Goal: Information Seeking & Learning: Understand process/instructions

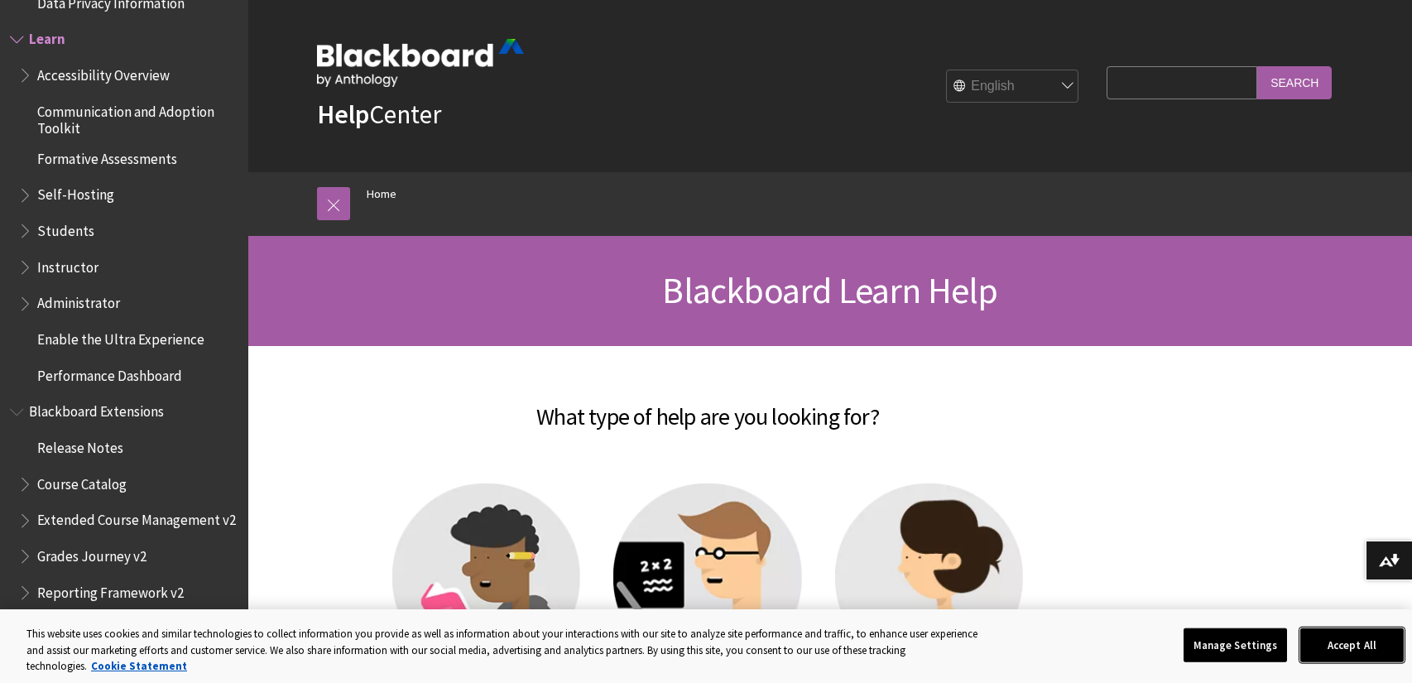
click at [1349, 638] on button "Accept All" at bounding box center [1352, 644] width 103 height 35
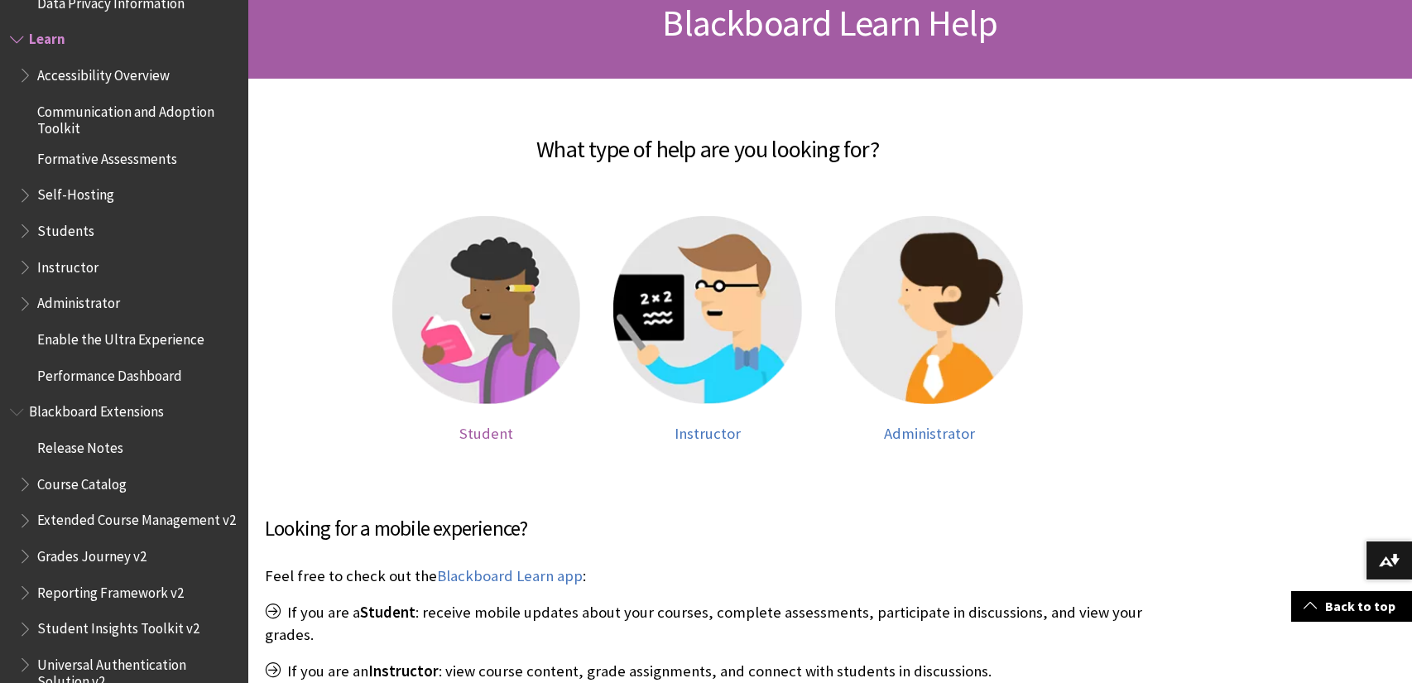
scroll to position [322, 0]
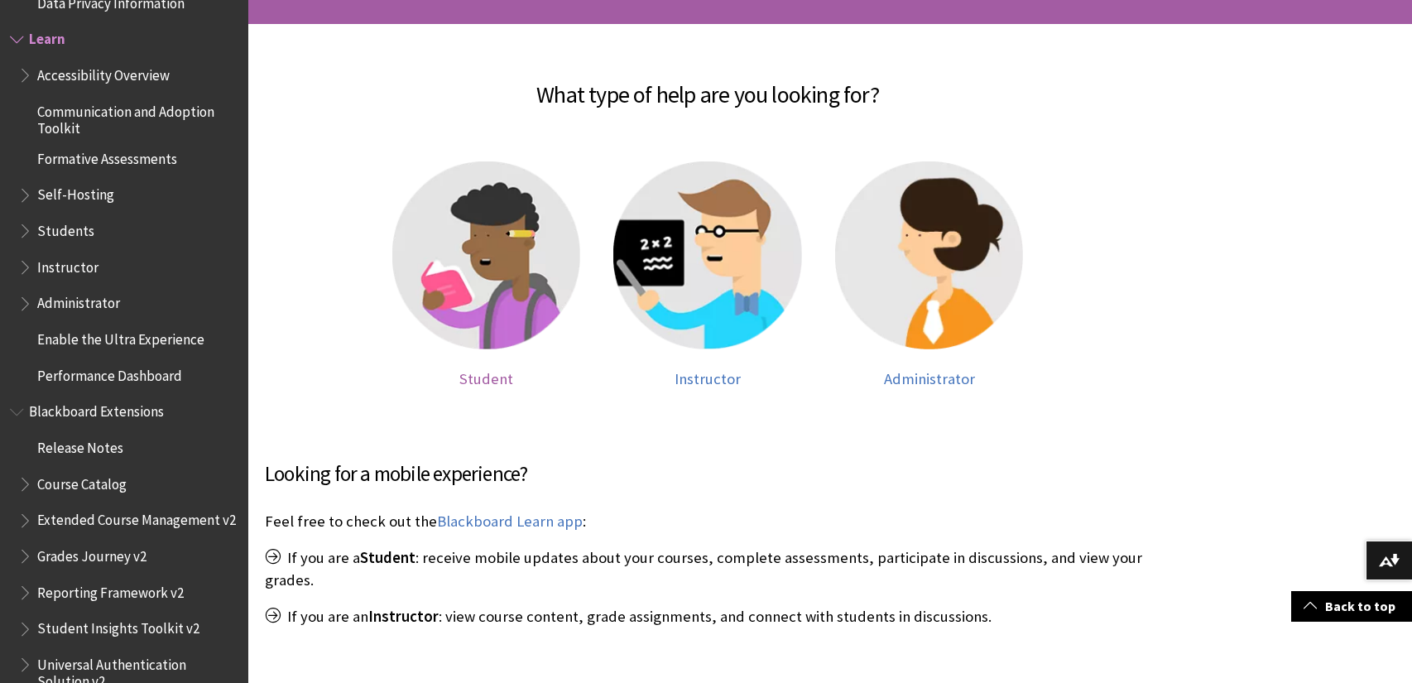
click at [492, 281] on img at bounding box center [486, 255] width 189 height 189
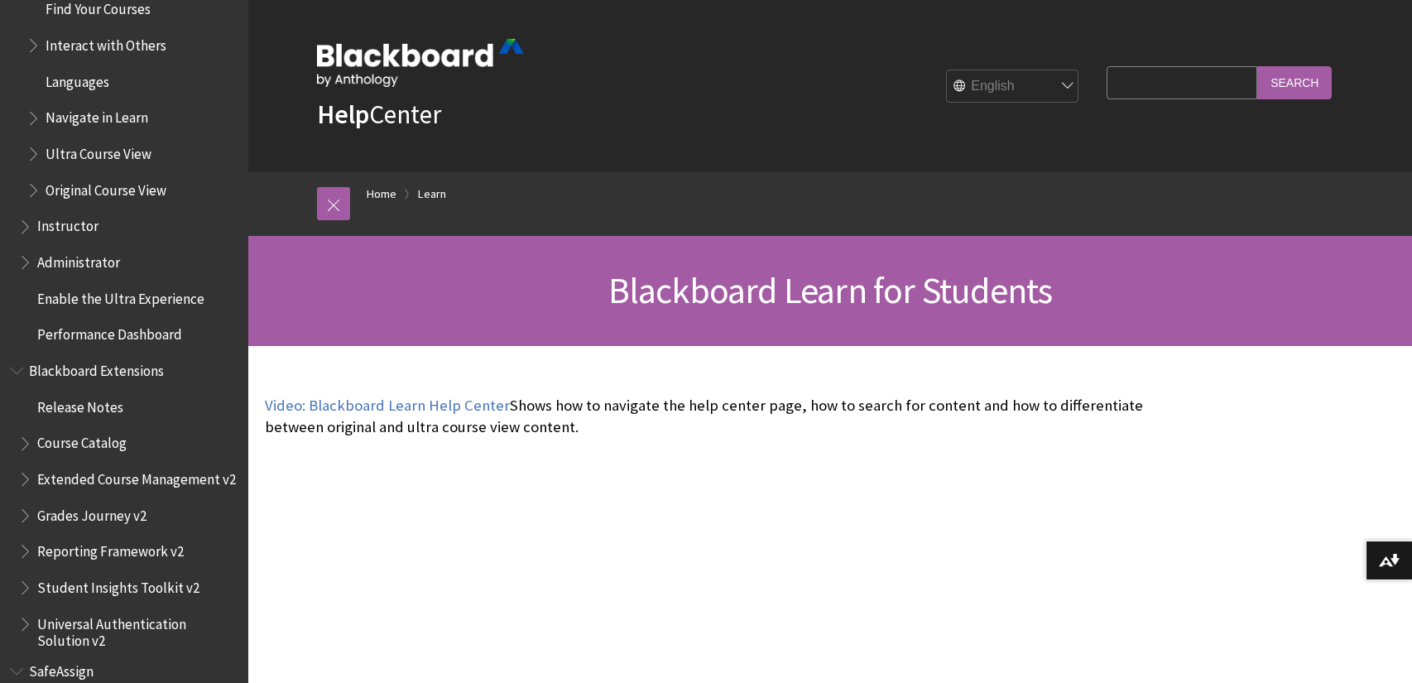
click at [1138, 98] on input "Search Query" at bounding box center [1182, 82] width 151 height 32
type input "single sign-on issue"
click at [1257, 66] on input "Search" at bounding box center [1294, 82] width 75 height 32
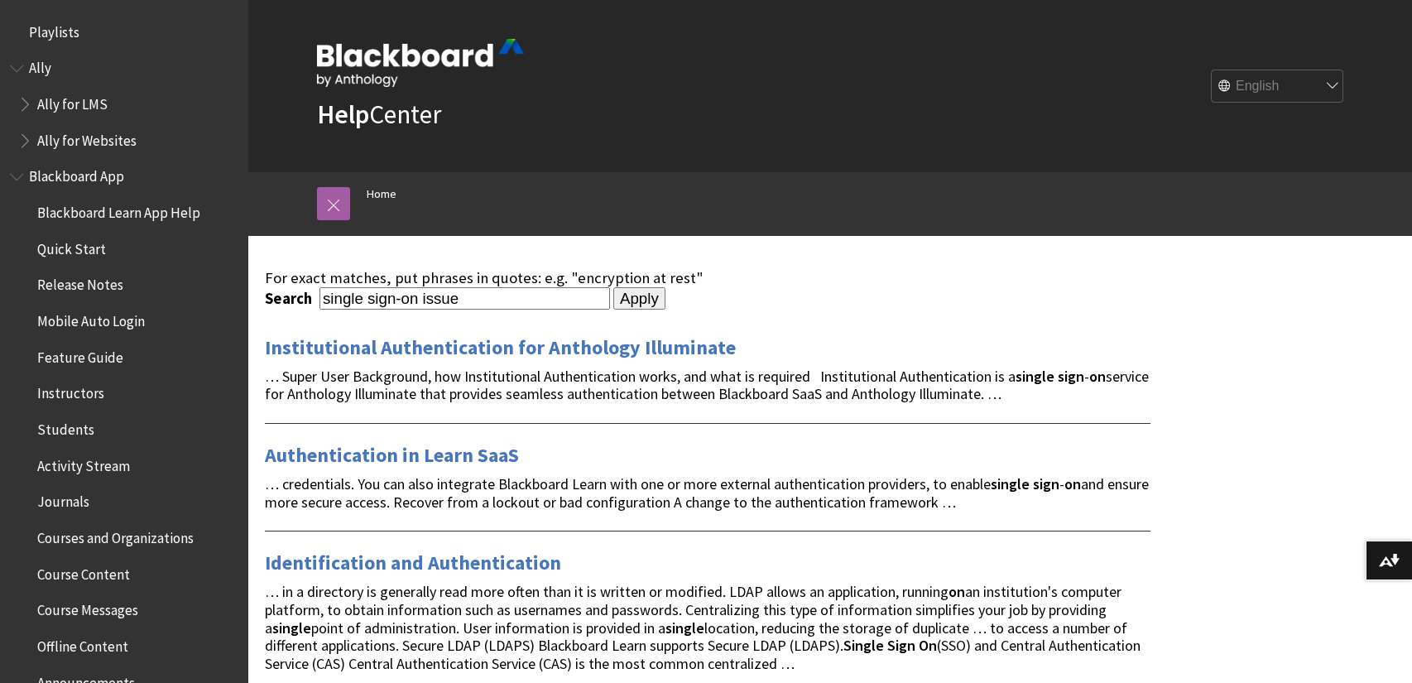
click at [419, 296] on input "single sign-on issue" at bounding box center [465, 298] width 291 height 22
type input "single sign-on authentication issue"
click at [613, 287] on input "Apply" at bounding box center [639, 298] width 52 height 23
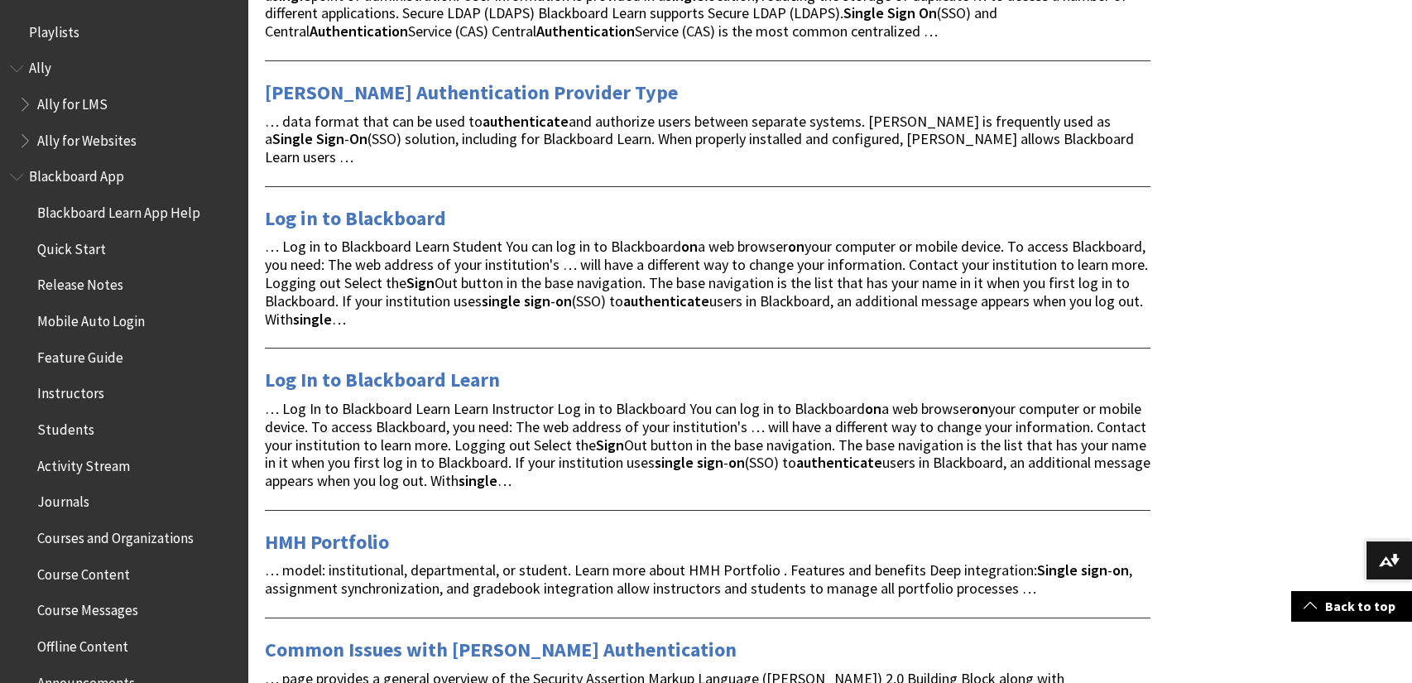
scroll to position [589, 0]
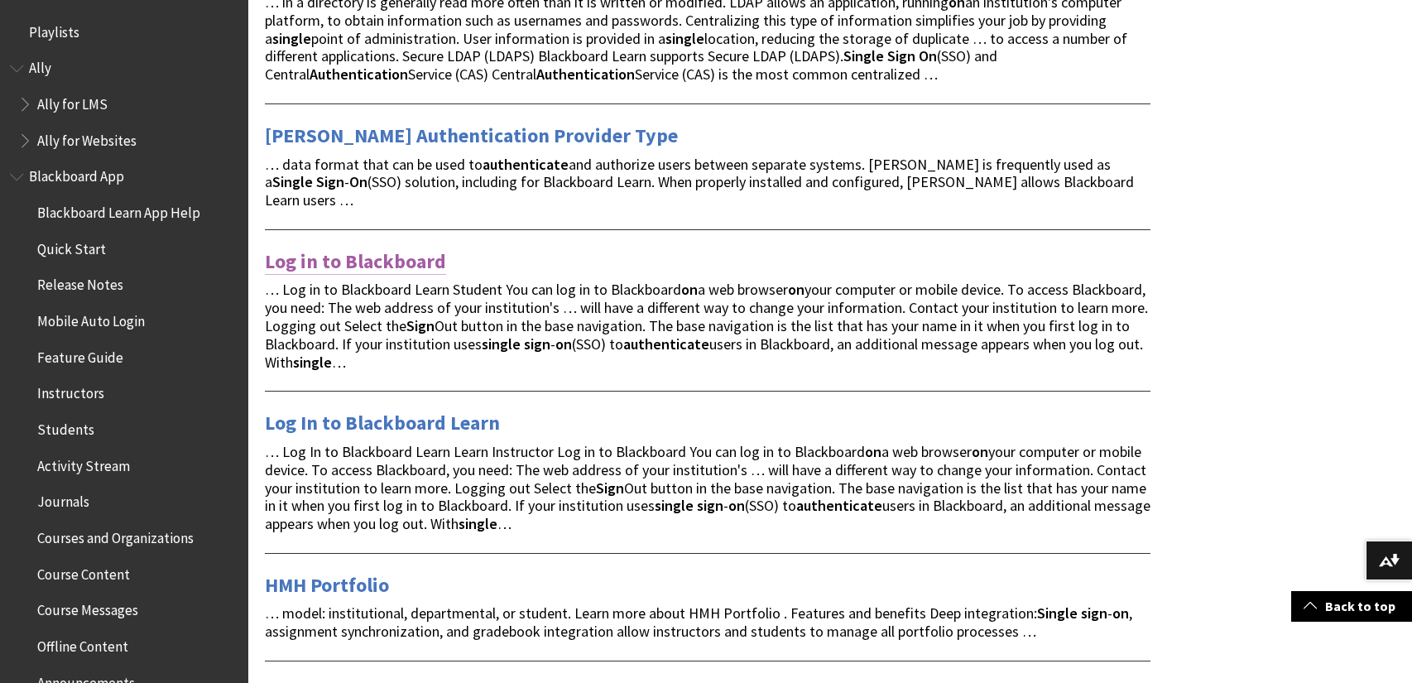
click at [410, 248] on link "Log in to Blackboard" at bounding box center [355, 261] width 181 height 26
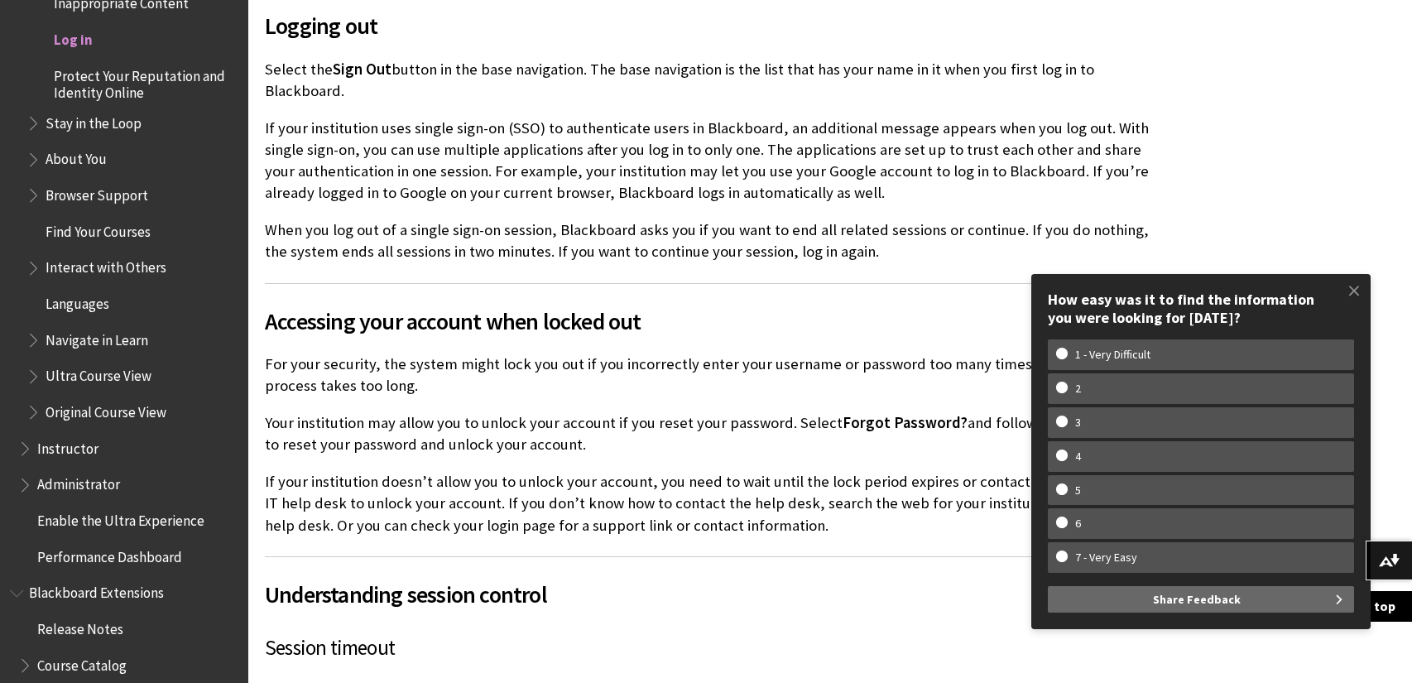
scroll to position [1676, 0]
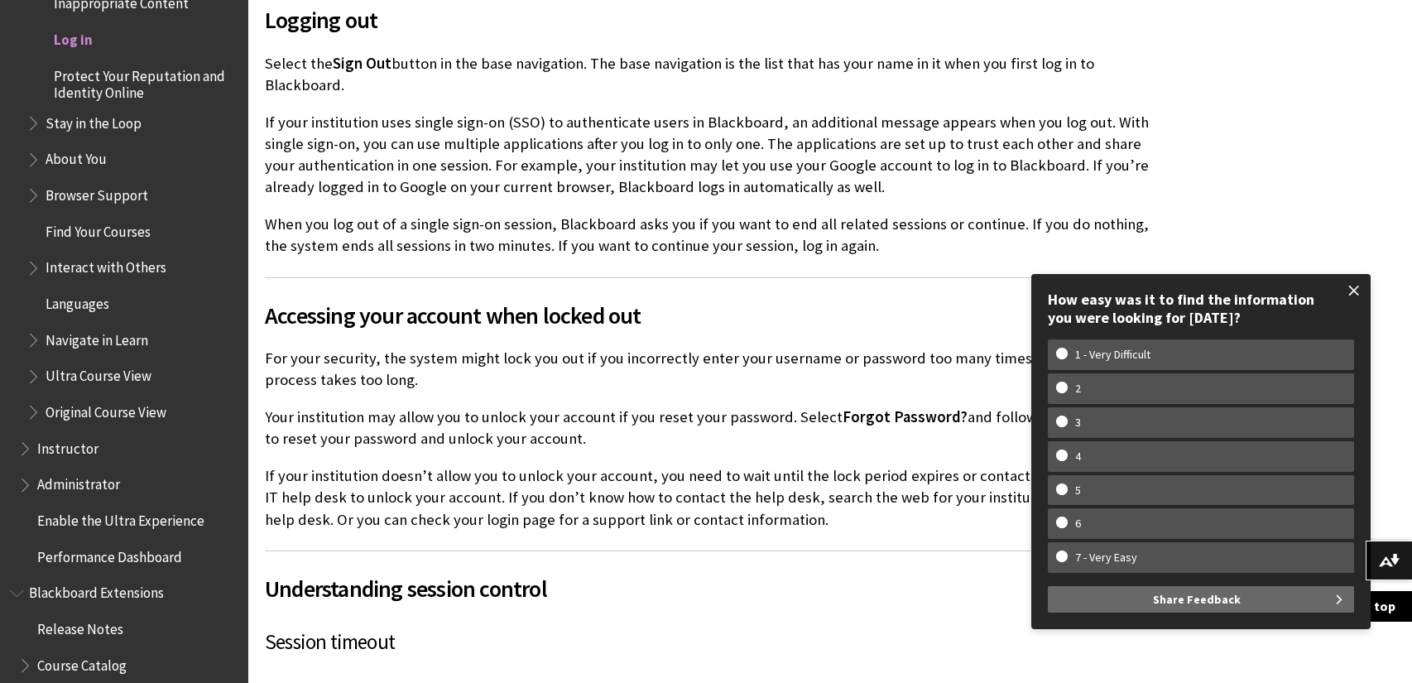
click at [1355, 283] on span at bounding box center [1354, 290] width 35 height 35
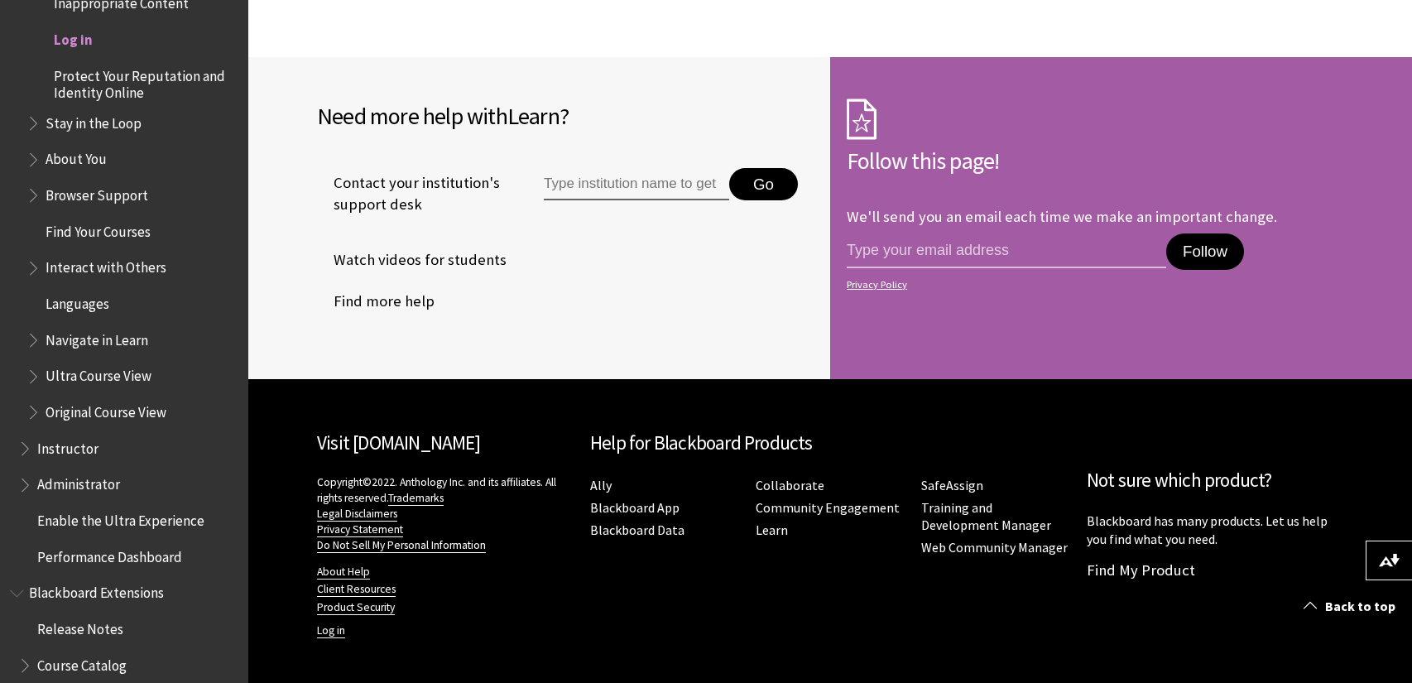
scroll to position [4027, 0]
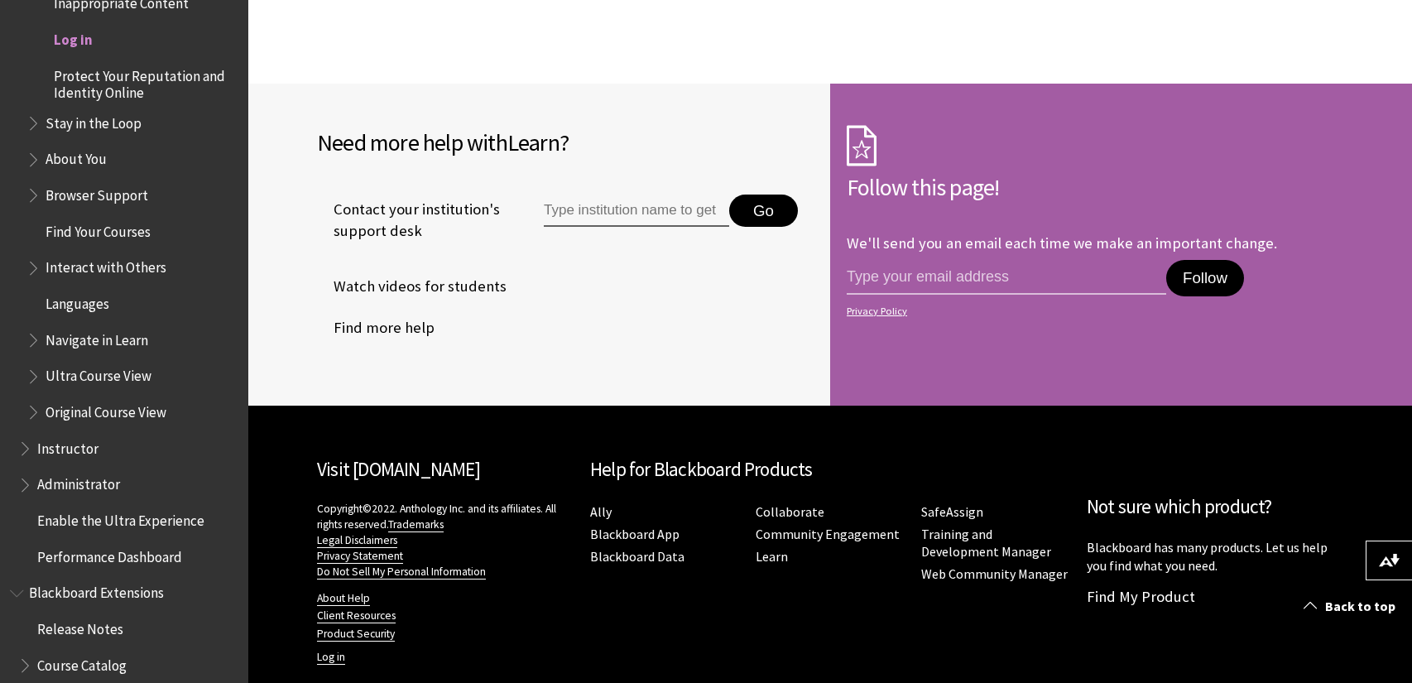
click at [665, 228] on input "Type institution name to get support" at bounding box center [636, 211] width 185 height 33
type input "[GEOGRAPHIC_DATA]"
click at [646, 256] on li "[GEOGRAPHIC_DATA]" at bounding box center [669, 241] width 255 height 27
type input "[GEOGRAPHIC_DATA]"
